Goal: Information Seeking & Learning: Learn about a topic

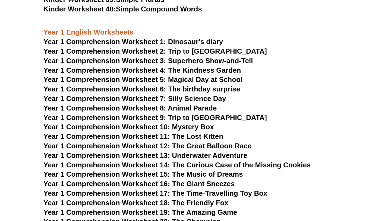
scroll to position [583, 0]
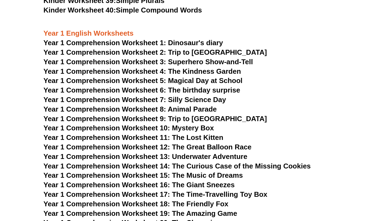
click at [137, 43] on span "Year 1 Comprehension Worksheet 1: Dinosaur's diary" at bounding box center [133, 43] width 180 height 8
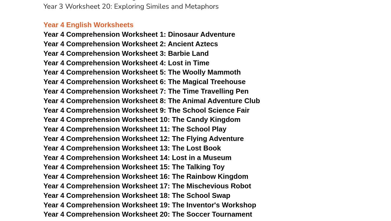
scroll to position [1923, 0]
click at [188, 35] on span "Dinosaur Adventure" at bounding box center [201, 34] width 67 height 8
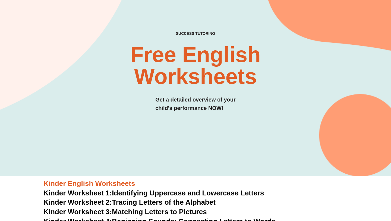
scroll to position [0, 0]
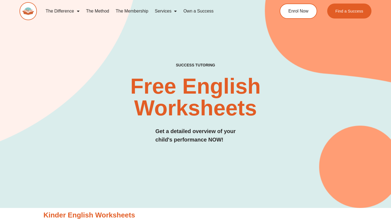
click at [174, 91] on h2 "Free English Worksheets​" at bounding box center [195, 96] width 232 height 43
click at [168, 10] on link "Services" at bounding box center [166, 11] width 29 height 12
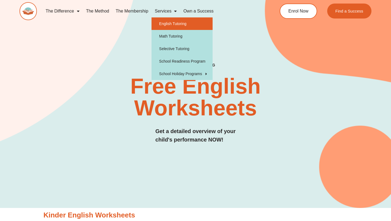
click at [172, 19] on link "English Tutoring" at bounding box center [182, 23] width 61 height 12
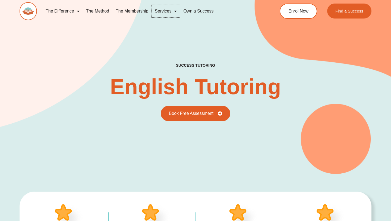
click at [162, 9] on link "Services" at bounding box center [166, 11] width 29 height 12
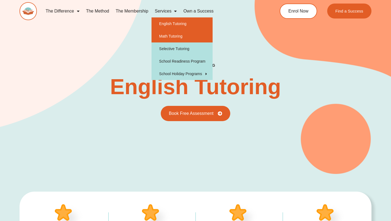
click at [171, 39] on link "Math Tutoring" at bounding box center [182, 36] width 61 height 12
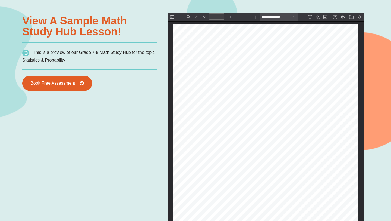
scroll to position [398, 0]
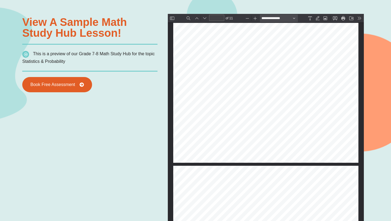
type input "*"
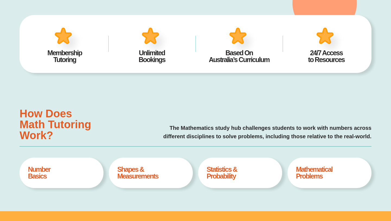
scroll to position [0, 0]
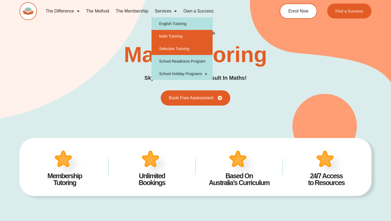
click at [169, 50] on link "Selective Tutoring" at bounding box center [182, 48] width 61 height 12
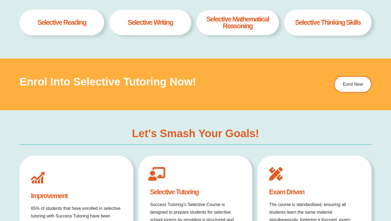
click at [127, 84] on h3 "Enrol into Selective Tutoring Now!" at bounding box center [158, 81] width 277 height 11
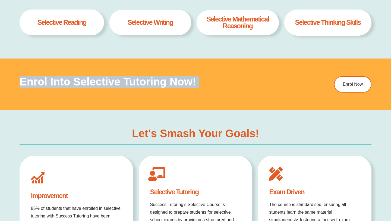
click at [117, 119] on div "Let's Smash Your Goals! Improvement 85% of students that have enrolled in selec…" at bounding box center [196, 198] width 352 height 177
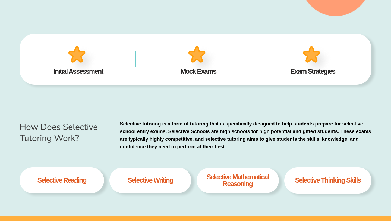
scroll to position [158, 0]
click at [132, 136] on p "Selective tutoring is a form of tutoring that is specifically designed to help …" at bounding box center [246, 135] width 252 height 30
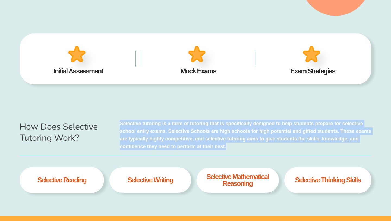
click at [137, 135] on p "Selective tutoring is a form of tutoring that is specifically designed to help …" at bounding box center [246, 135] width 252 height 30
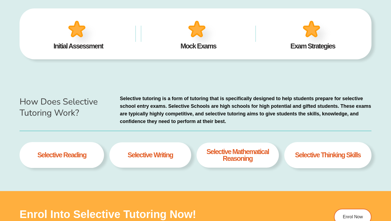
scroll to position [184, 0]
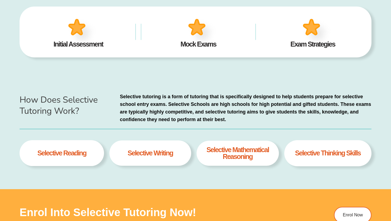
click at [143, 108] on p "Selective tutoring is a form of tutoring that is specifically designed to help …" at bounding box center [246, 108] width 252 height 30
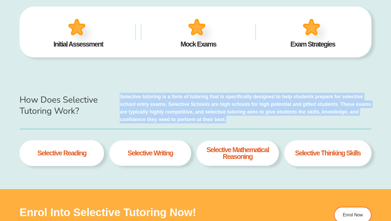
click at [143, 108] on p "Selective tutoring is a form of tutoring that is specifically designed to help …" at bounding box center [246, 108] width 252 height 30
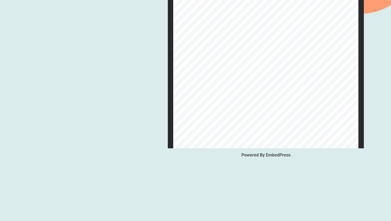
scroll to position [755, 0]
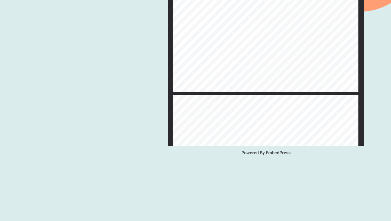
type input "**"
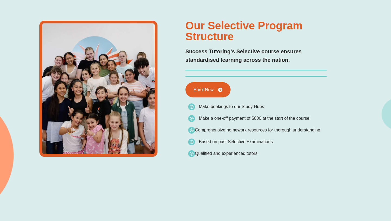
scroll to position [0, 0]
type input "*"
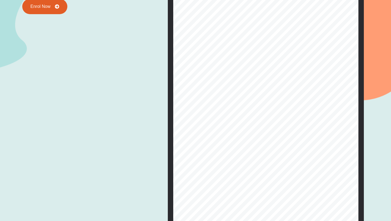
scroll to position [149, 0]
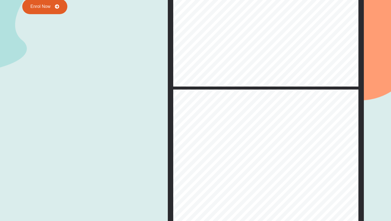
type input "*"
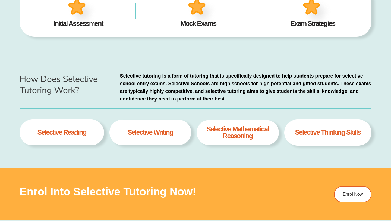
scroll to position [0, 0]
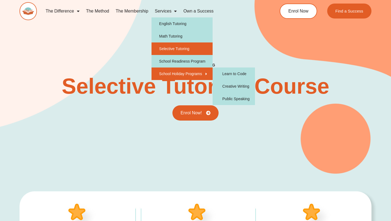
click at [123, 122] on div "success tutoring Selective Tutoring Course Enrol Now!" at bounding box center [196, 75] width 352 height 195
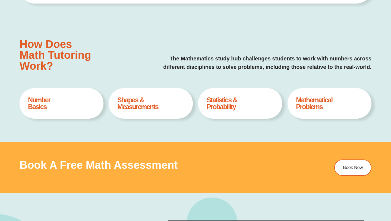
scroll to position [194, 0]
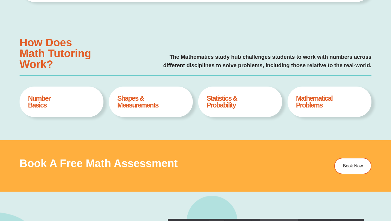
click at [194, 58] on p "The Mathematics study hub challenges students to work with numbers across diffe…" at bounding box center [238, 61] width 267 height 17
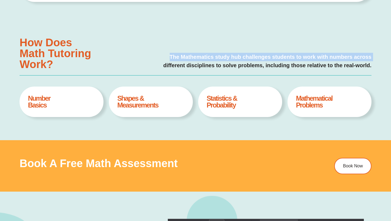
click at [189, 66] on p "The Mathematics study hub challenges students to work with numbers across diffe…" at bounding box center [238, 61] width 267 height 17
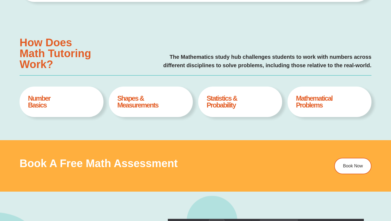
click at [189, 66] on p "The Mathematics study hub challenges students to work with numbers across diffe…" at bounding box center [238, 61] width 267 height 17
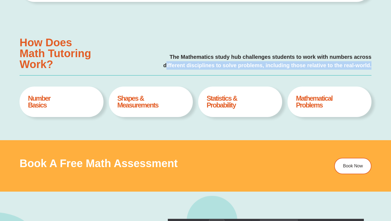
click at [189, 57] on p "The Mathematics study hub challenges students to work with numbers across diffe…" at bounding box center [238, 61] width 267 height 17
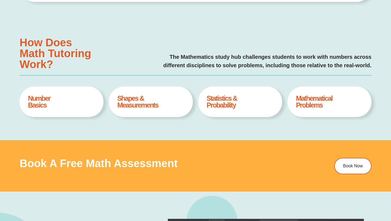
click at [189, 57] on p "The Mathematics study hub challenges students to work with numbers across diffe…" at bounding box center [238, 61] width 267 height 17
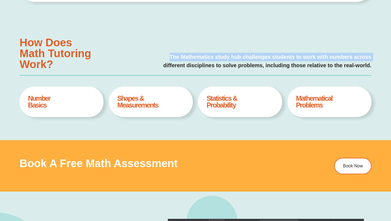
click at [187, 65] on p "The Mathematics study hub challenges students to work with numbers across diffe…" at bounding box center [238, 61] width 267 height 17
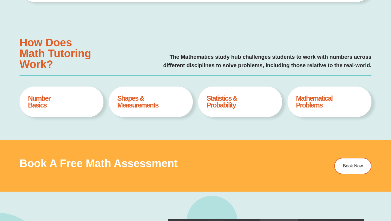
click at [187, 65] on p "The Mathematics study hub challenges students to work with numbers across diffe…" at bounding box center [238, 61] width 267 height 17
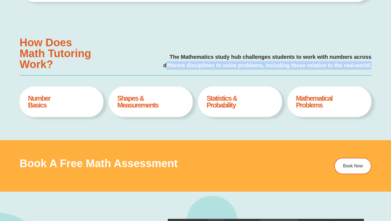
click at [187, 59] on p "The Mathematics study hub challenges students to work with numbers across diffe…" at bounding box center [238, 61] width 267 height 17
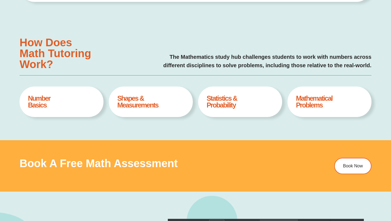
click at [187, 59] on p "The Mathematics study hub challenges students to work with numbers across diffe…" at bounding box center [238, 61] width 267 height 17
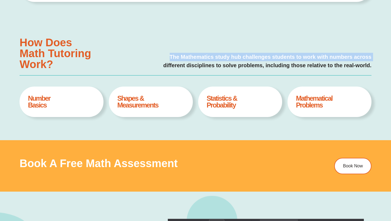
click at [184, 62] on p "The Mathematics study hub challenges students to work with numbers across diffe…" at bounding box center [238, 61] width 267 height 17
